Goal: Task Accomplishment & Management: Use online tool/utility

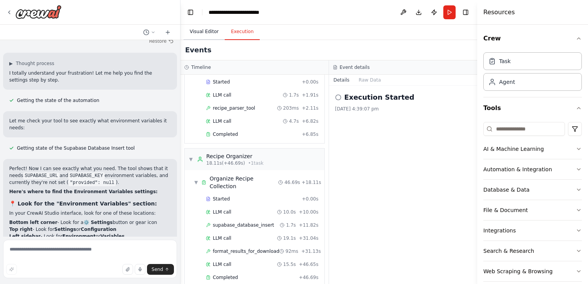
click at [207, 31] on button "Visual Editor" at bounding box center [204, 32] width 41 height 16
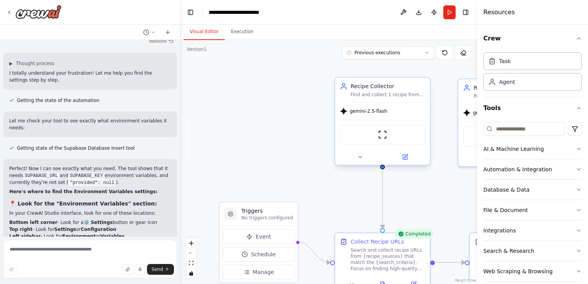
click at [403, 163] on div at bounding box center [382, 156] width 95 height 15
click at [406, 156] on icon at bounding box center [405, 155] width 3 height 3
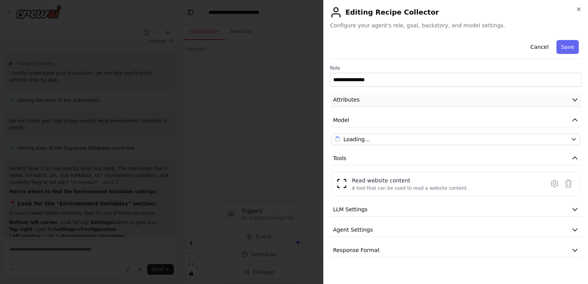
click at [385, 101] on button "Attributes" at bounding box center [456, 100] width 252 height 14
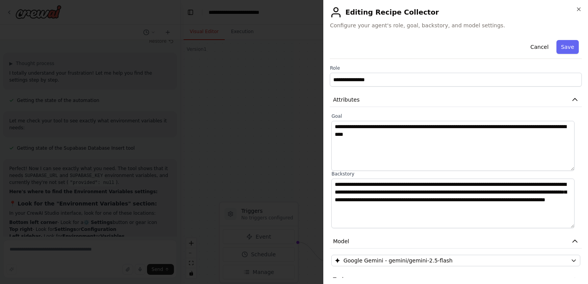
scroll to position [106, 0]
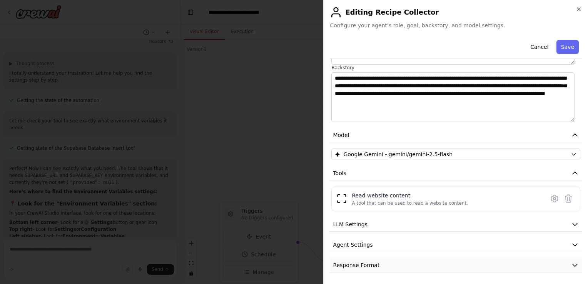
click at [410, 262] on button "Response Format" at bounding box center [456, 265] width 252 height 14
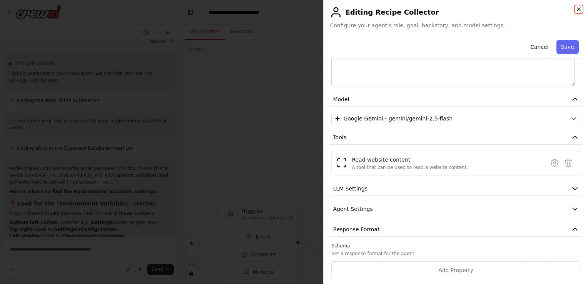
click at [578, 8] on icon "button" at bounding box center [578, 9] width 3 height 3
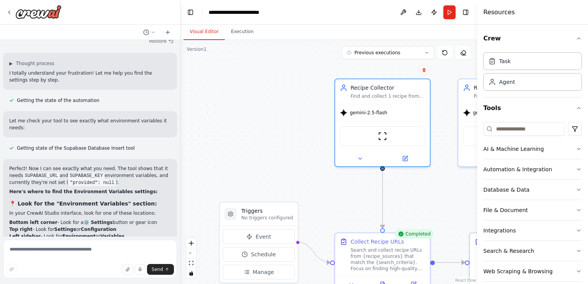
click at [287, 142] on div ".deletable-edge-delete-btn { width: 20px; height: 20px; border: 0px solid #ffff…" at bounding box center [328, 162] width 297 height 244
click at [297, 19] on header "**********" at bounding box center [328, 12] width 297 height 25
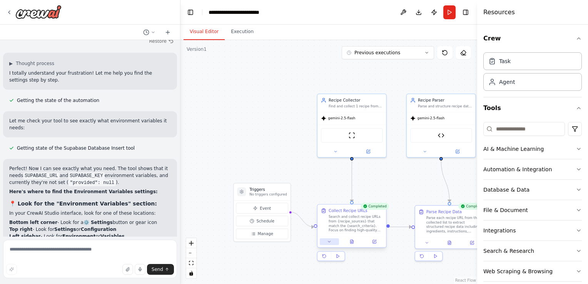
click at [329, 243] on icon at bounding box center [329, 241] width 5 height 5
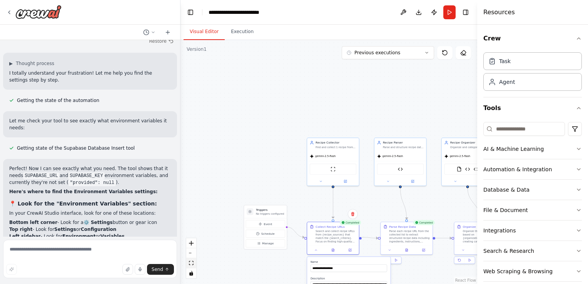
click at [190, 265] on icon "fit view" at bounding box center [191, 263] width 5 height 4
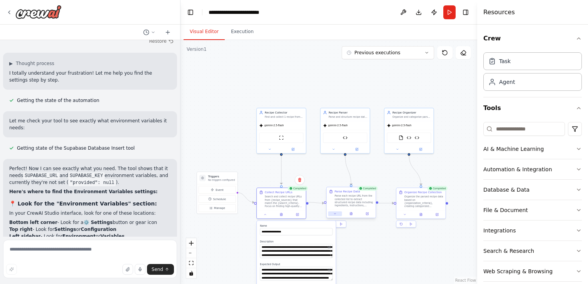
click at [336, 214] on icon at bounding box center [334, 213] width 3 height 3
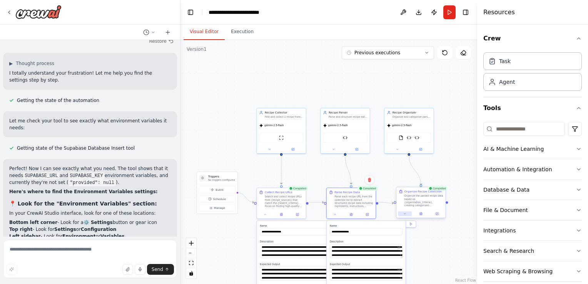
click at [408, 214] on button at bounding box center [405, 213] width 14 height 5
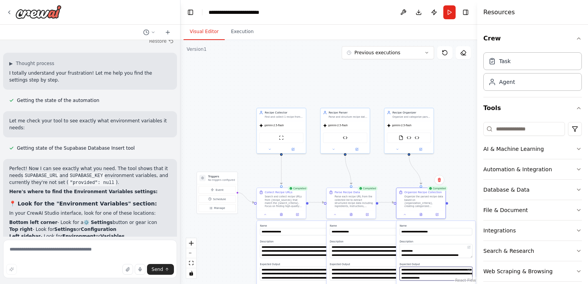
scroll to position [185, 0]
click at [102, 255] on textarea at bounding box center [90, 259] width 174 height 38
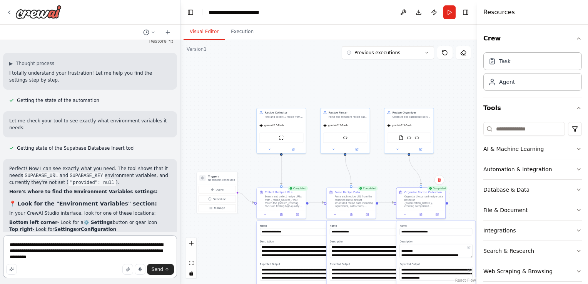
type textarea "**********"
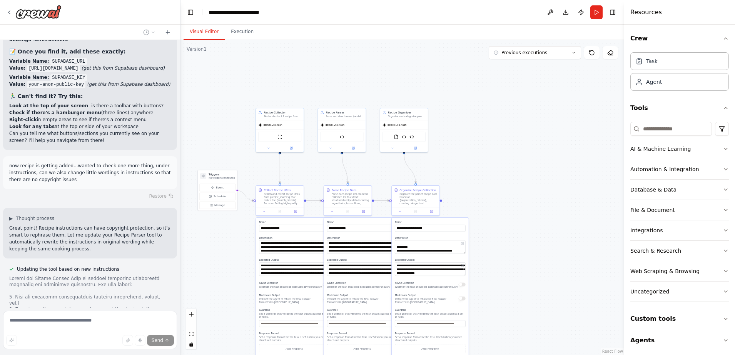
drag, startPoint x: 561, startPoint y: 0, endPoint x: 518, endPoint y: 213, distance: 217.1
click at [518, 213] on div ".deletable-edge-delete-btn { width: 20px; height: 20px; border: 0px solid #ffff…" at bounding box center [402, 197] width 444 height 315
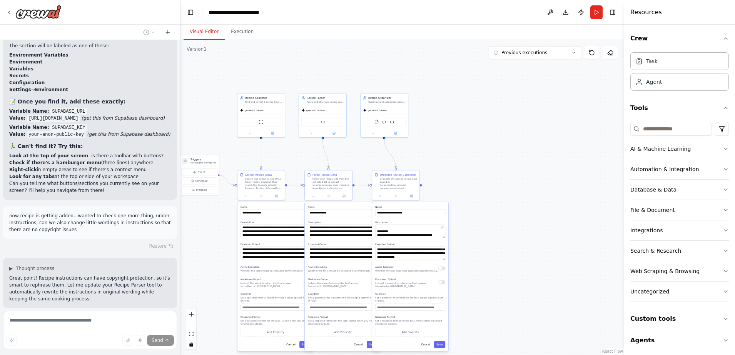
scroll to position [10992, 0]
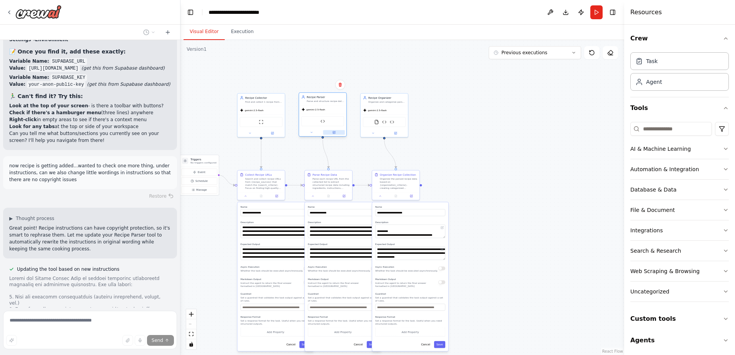
click at [332, 131] on icon at bounding box center [333, 132] width 3 height 3
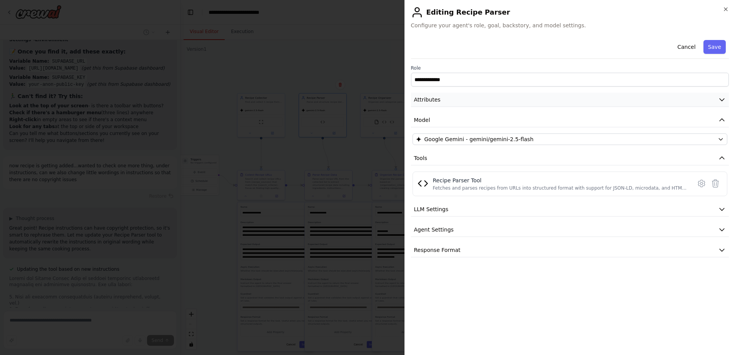
click at [495, 95] on button "Attributes" at bounding box center [570, 100] width 318 height 14
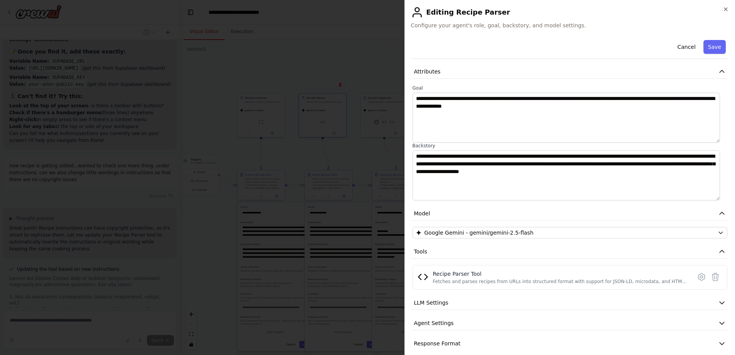
scroll to position [36, 0]
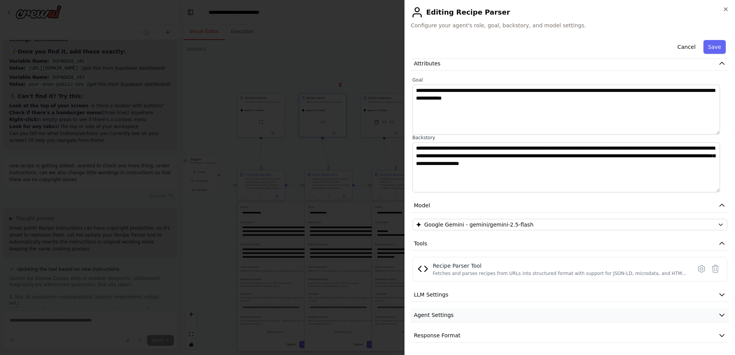
click at [504, 284] on button "Agent Settings" at bounding box center [570, 315] width 318 height 14
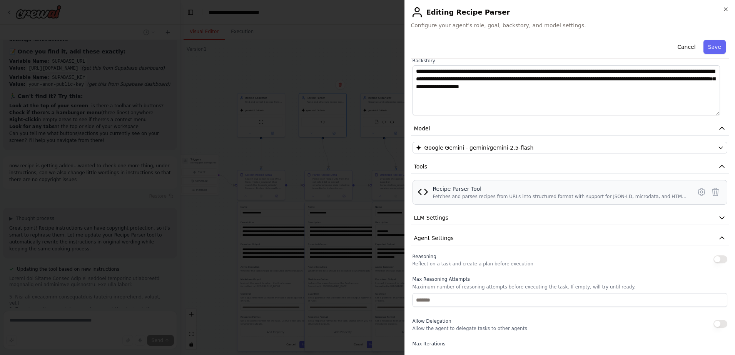
scroll to position [114, 0]
click at [519, 219] on button "LLM Settings" at bounding box center [570, 217] width 318 height 14
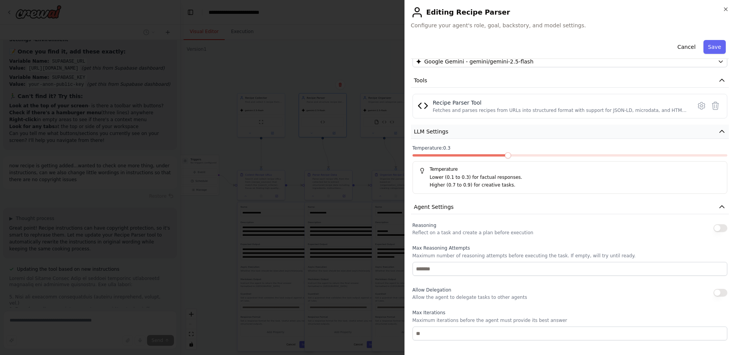
scroll to position [204, 0]
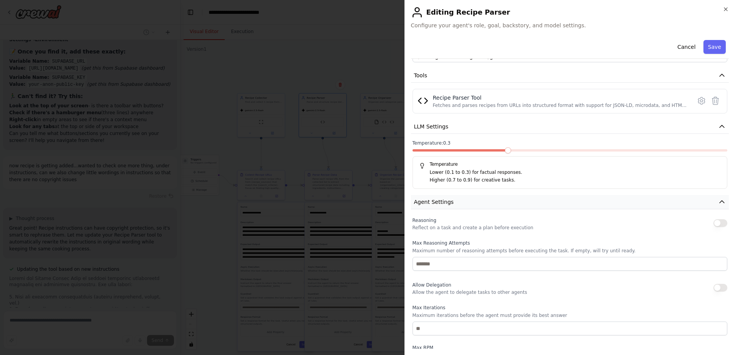
click at [530, 201] on button "Agent Settings" at bounding box center [570, 202] width 318 height 14
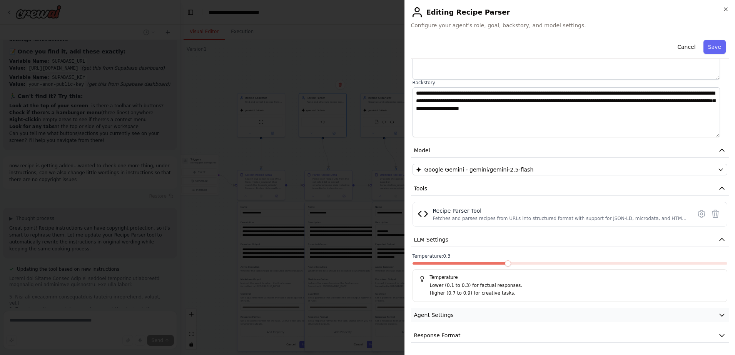
scroll to position [0, 0]
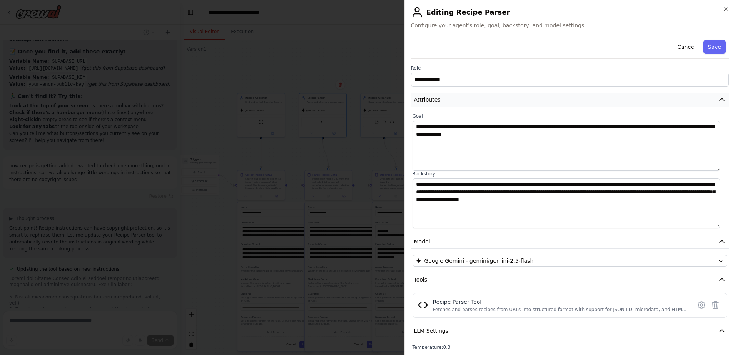
click at [588, 99] on icon "button" at bounding box center [722, 100] width 8 height 8
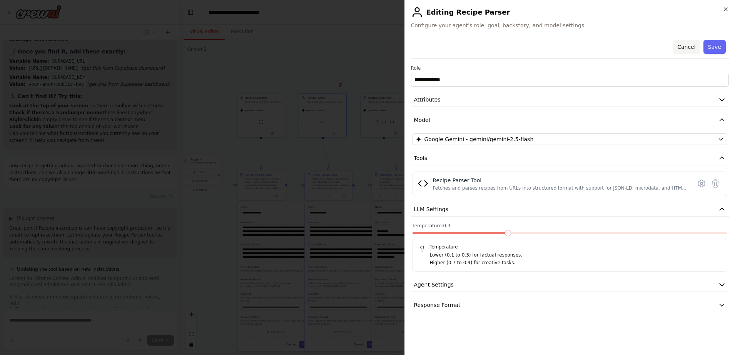
click at [588, 48] on button "Cancel" at bounding box center [686, 47] width 27 height 14
